Goal: Communication & Community: Answer question/provide support

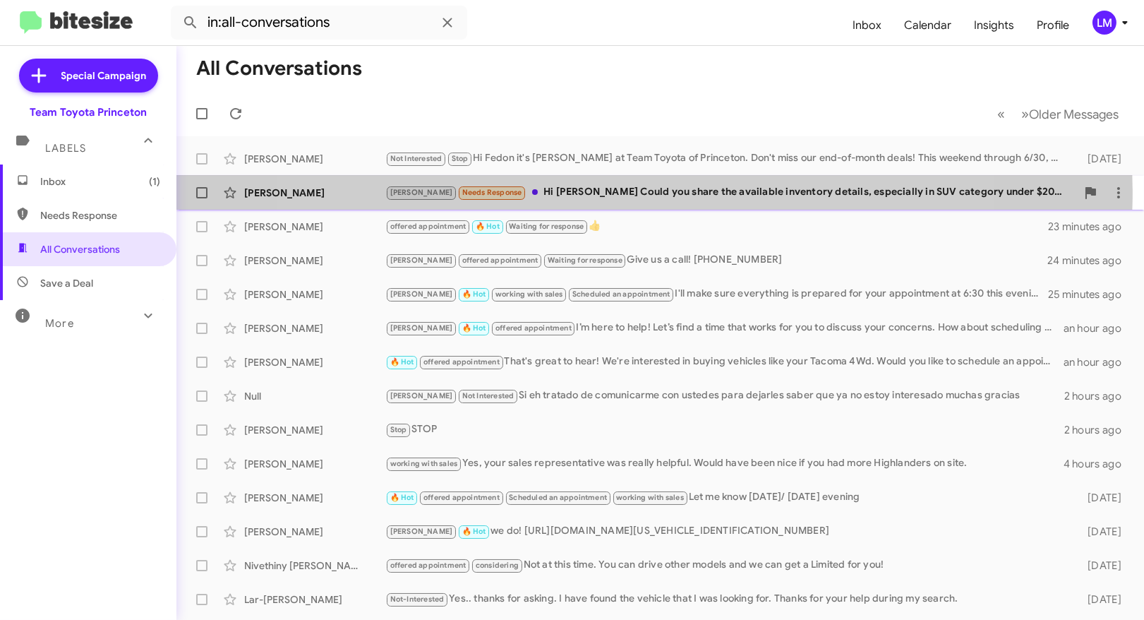
click at [615, 191] on div "Lee Needs Response Hi Andrew Could you share the available inventory details, e…" at bounding box center [730, 192] width 691 height 16
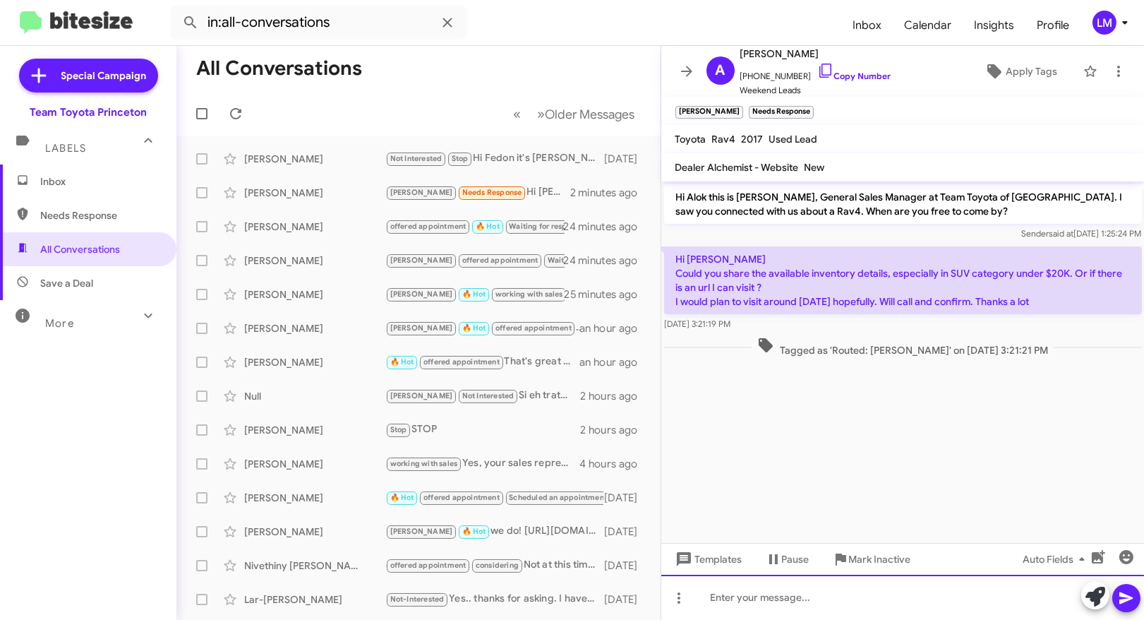
click at [696, 598] on div at bounding box center [903, 597] width 484 height 45
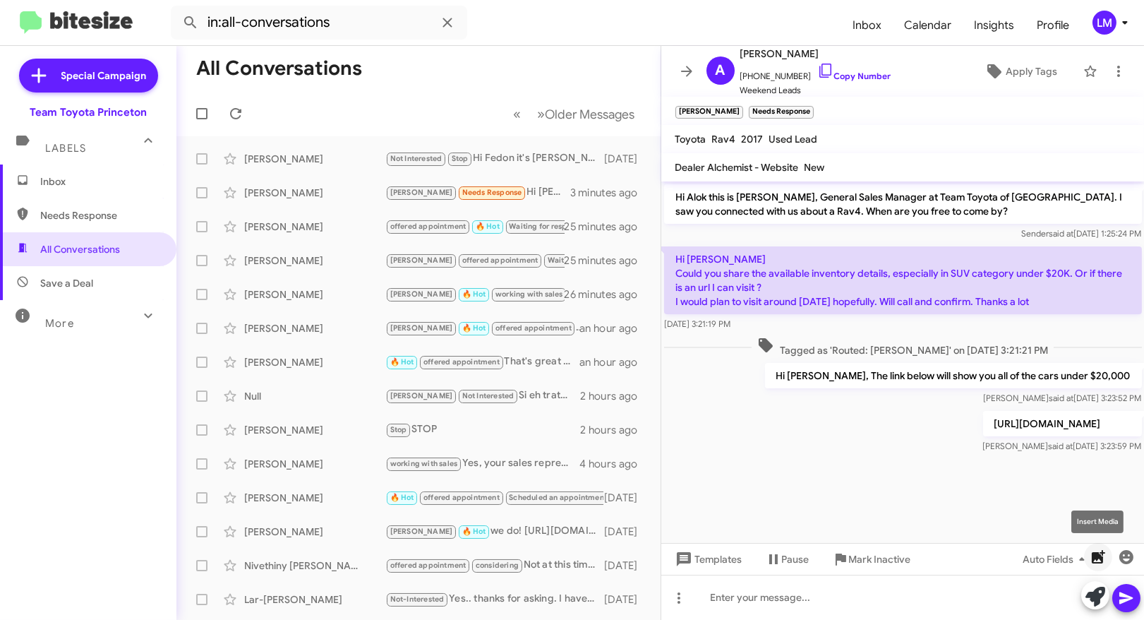
click at [1104, 553] on icon "button" at bounding box center [1098, 557] width 17 height 17
click at [110, 109] on div "Team Toyota Princeton" at bounding box center [88, 112] width 117 height 14
click at [1130, 35] on mat-toolbar "in:all-conversations Inbox Calendar Insights Profile LM" at bounding box center [572, 22] width 1144 height 45
click at [1127, 32] on span "LM" at bounding box center [1113, 23] width 42 height 24
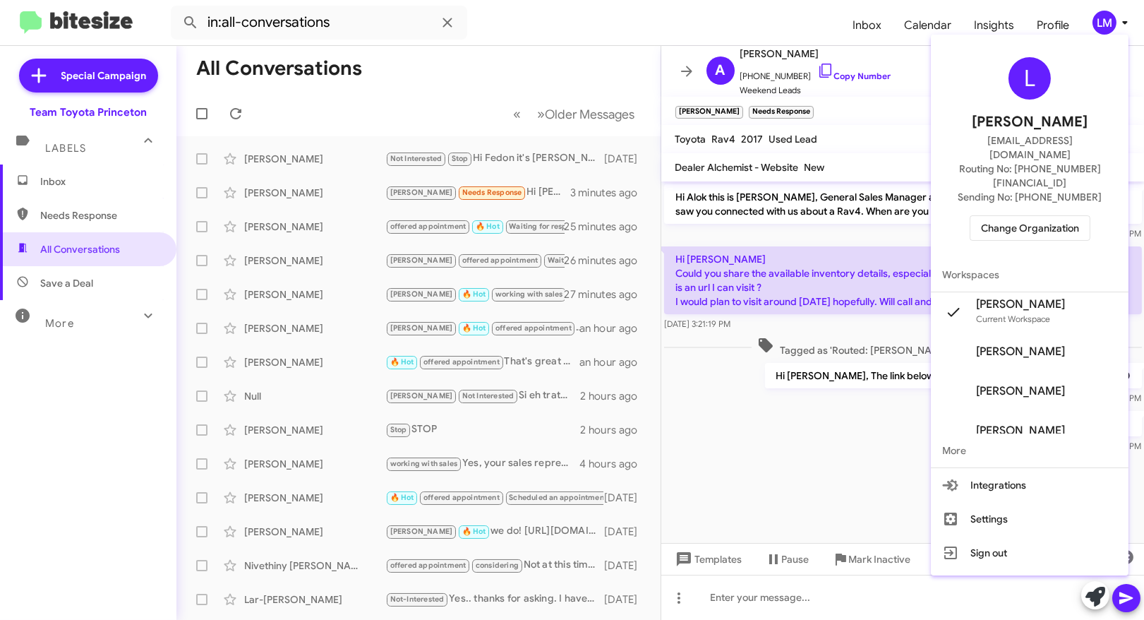
click at [1006, 216] on span "Change Organization" at bounding box center [1030, 228] width 98 height 24
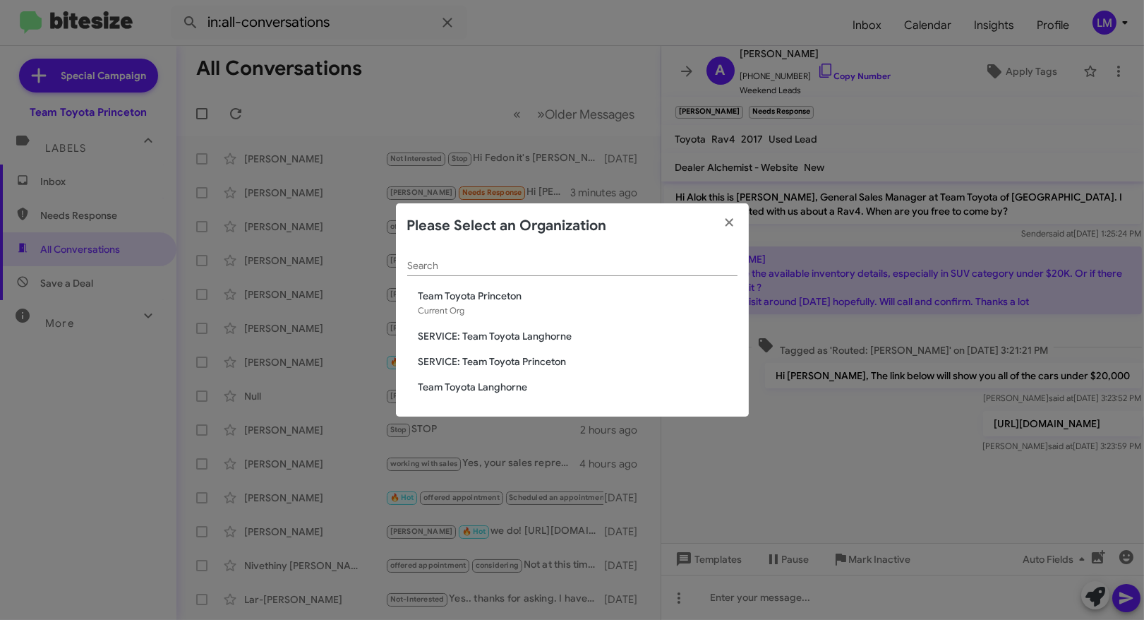
click at [486, 392] on span "Team Toyota Langhorne" at bounding box center [578, 387] width 319 height 14
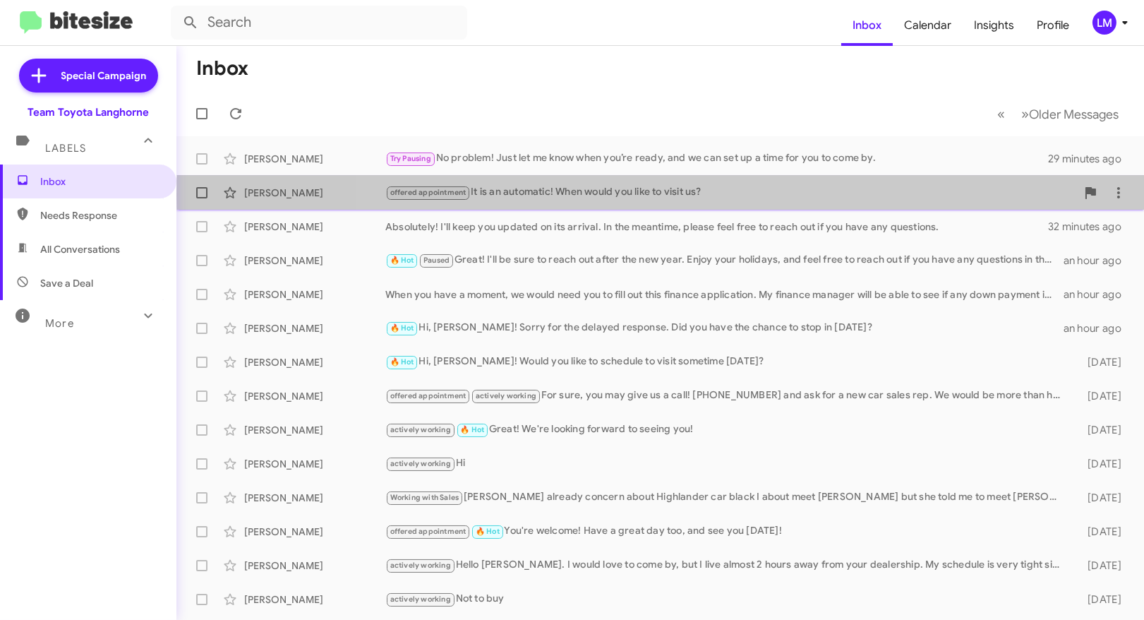
click at [806, 195] on div "offered appointment It is an automatic! When would you like to visit us?" at bounding box center [730, 192] width 691 height 16
